Goal: Check status: Check status

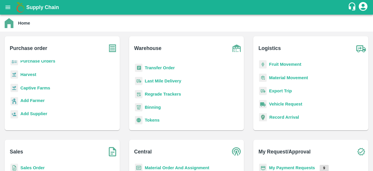
scroll to position [61, 0]
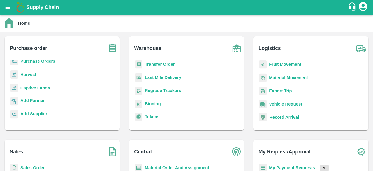
click at [289, 167] on b "My Payment Requests" at bounding box center [292, 167] width 46 height 5
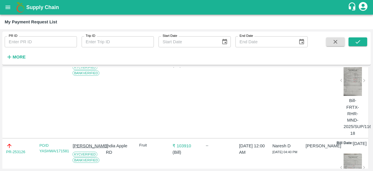
scroll to position [414, 0]
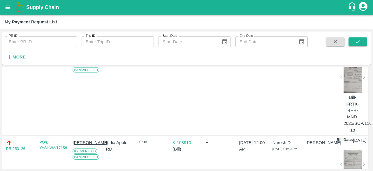
click at [347, 92] on div at bounding box center [353, 77] width 18 height 29
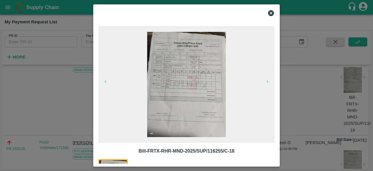
click at [269, 13] on icon at bounding box center [271, 13] width 6 height 6
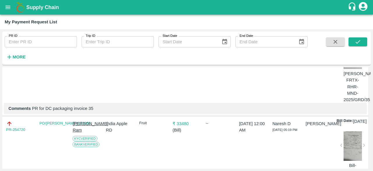
scroll to position [179, 0]
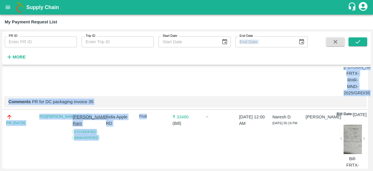
drag, startPoint x: 156, startPoint y: 128, endPoint x: 206, endPoint y: 35, distance: 105.7
click at [206, 35] on div "PR ID PR ID Trip ID Trip ID Start Date Start Date End Date End Date More DOWNLO…" at bounding box center [186, 99] width 369 height 137
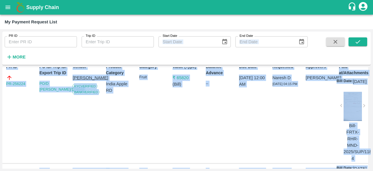
click at [138, 115] on div "Category Fruit" at bounding box center [152, 111] width 30 height 100
